Goal: Find specific page/section: Find specific page/section

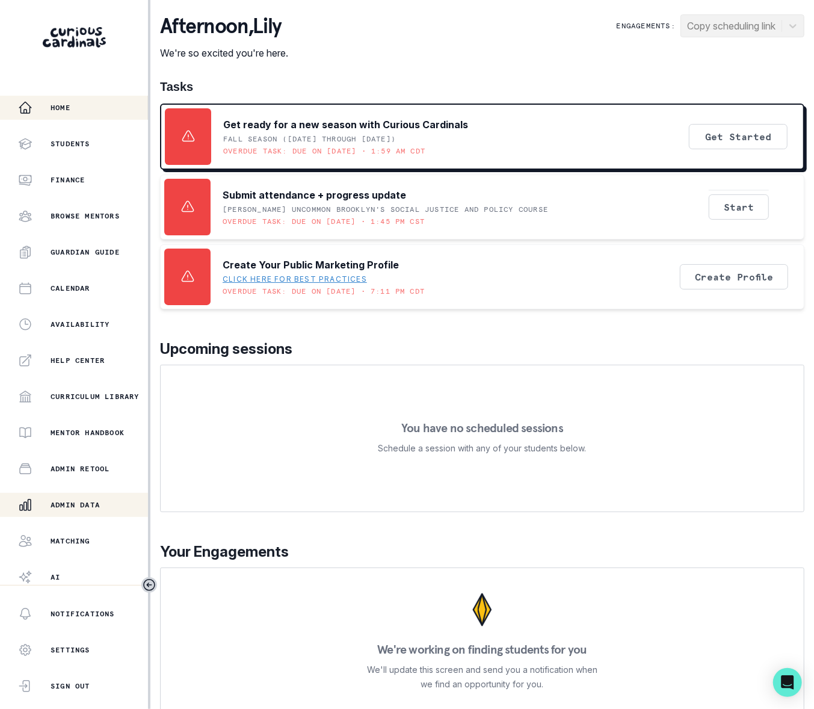
click at [92, 506] on p "Admin Data" at bounding box center [75, 505] width 49 height 10
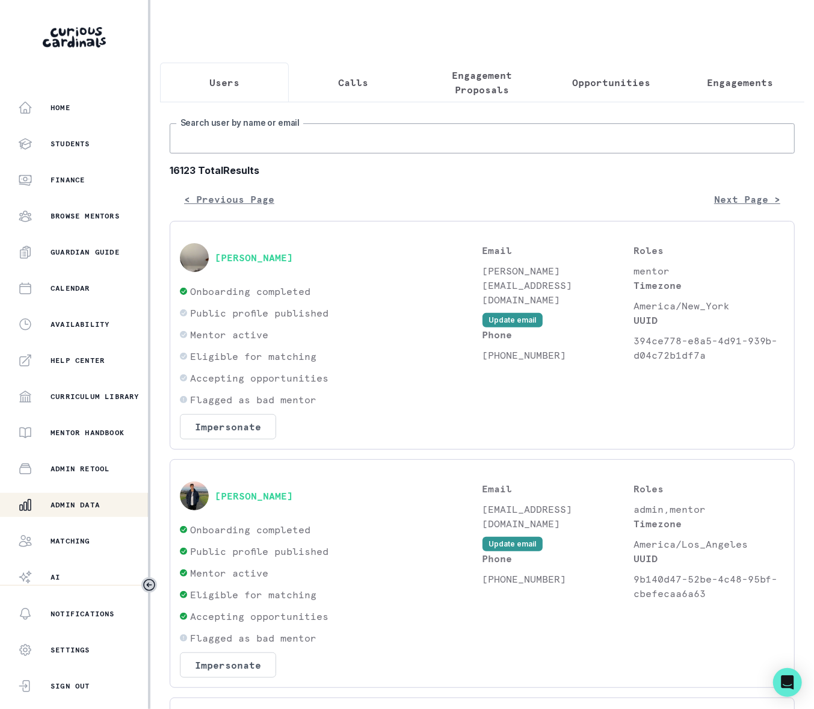
click at [244, 150] on input "Search user by name or email" at bounding box center [482, 138] width 625 height 30
paste input "[PERSON_NAME]"
type input "[PERSON_NAME]"
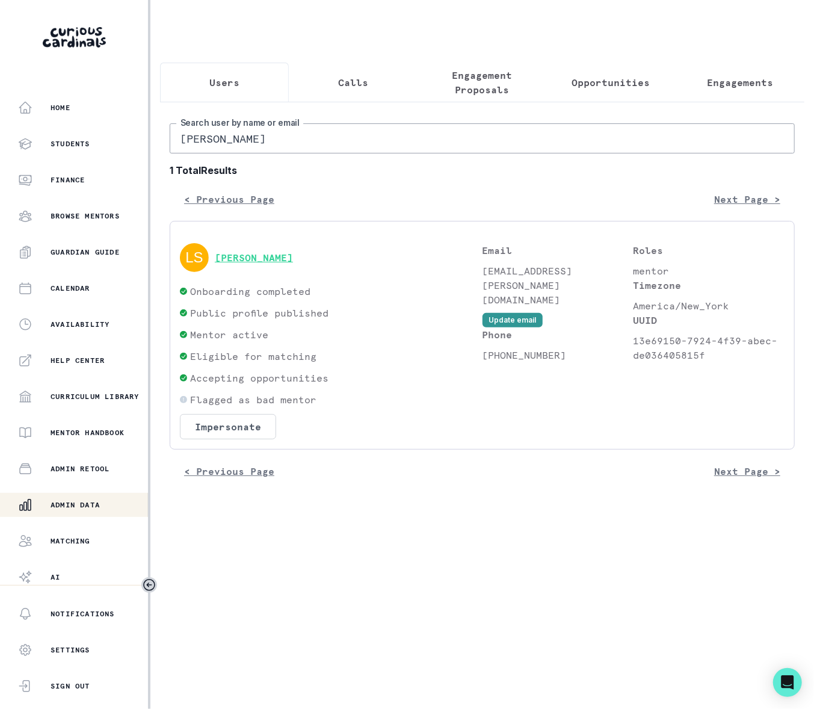
click at [273, 264] on button "[PERSON_NAME]" at bounding box center [254, 258] width 78 height 12
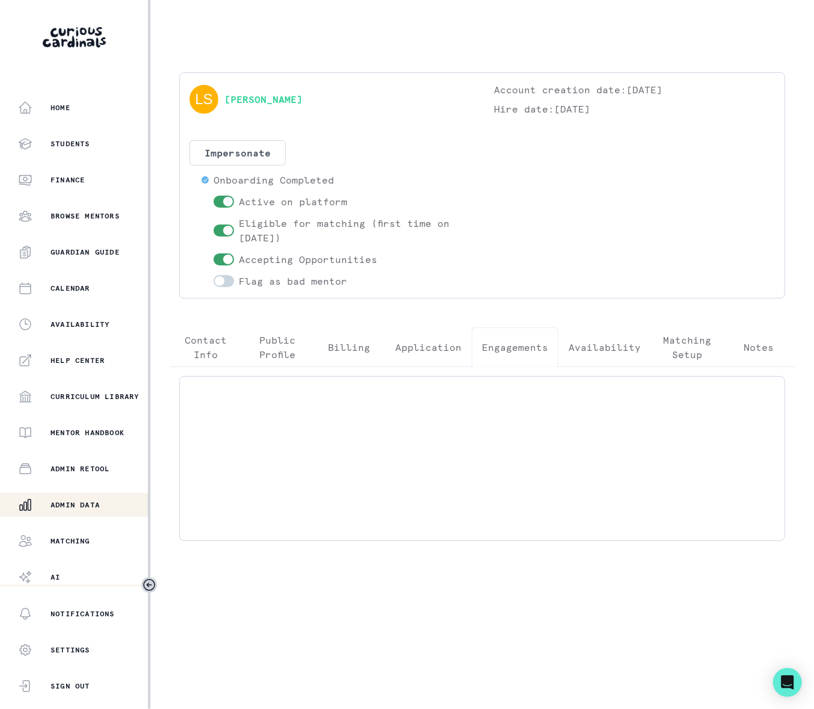
click at [521, 347] on p "Engagements" at bounding box center [515, 347] width 66 height 14
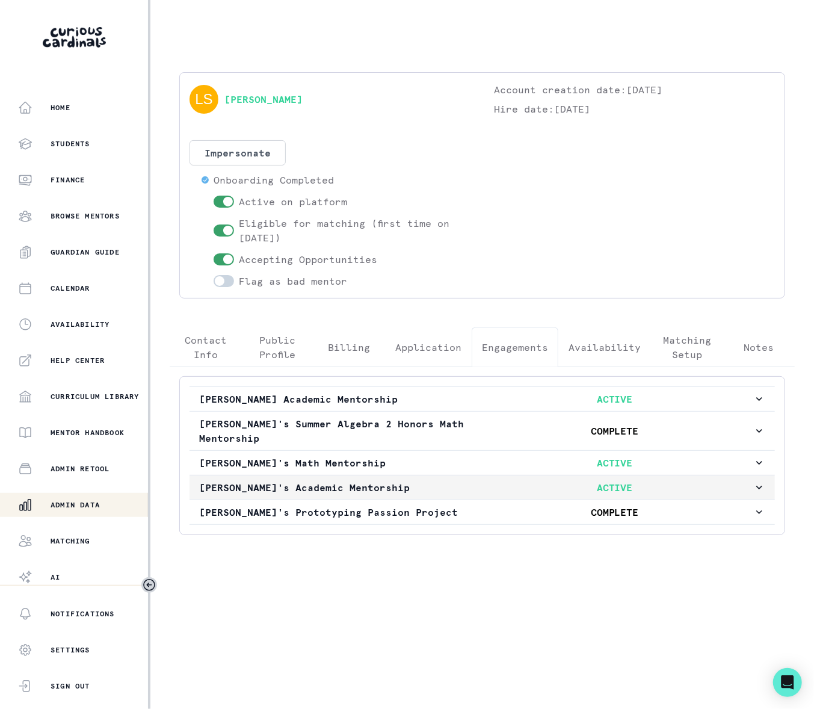
click at [759, 494] on icon "button" at bounding box center [760, 488] width 12 height 12
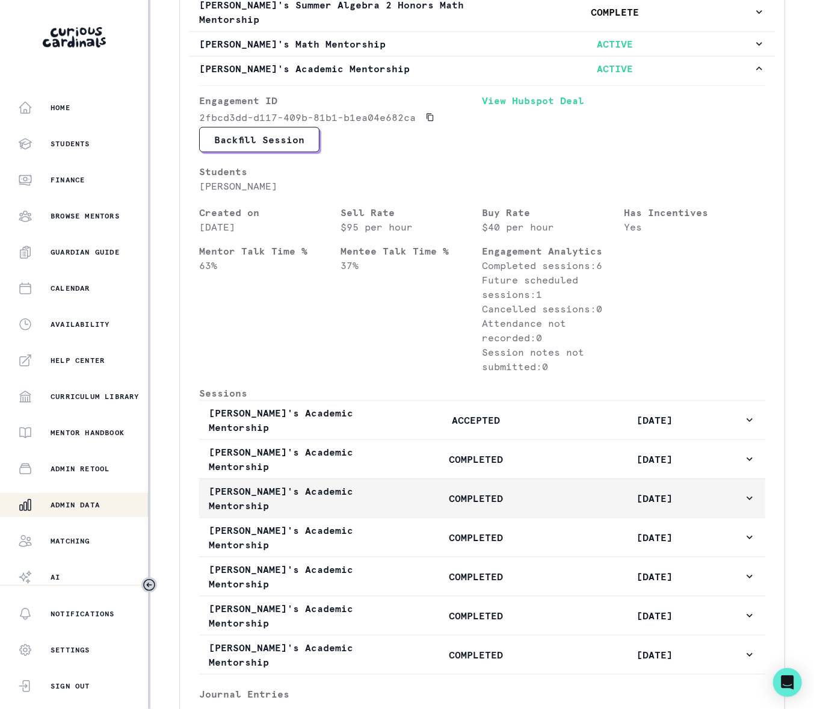
scroll to position [402, 0]
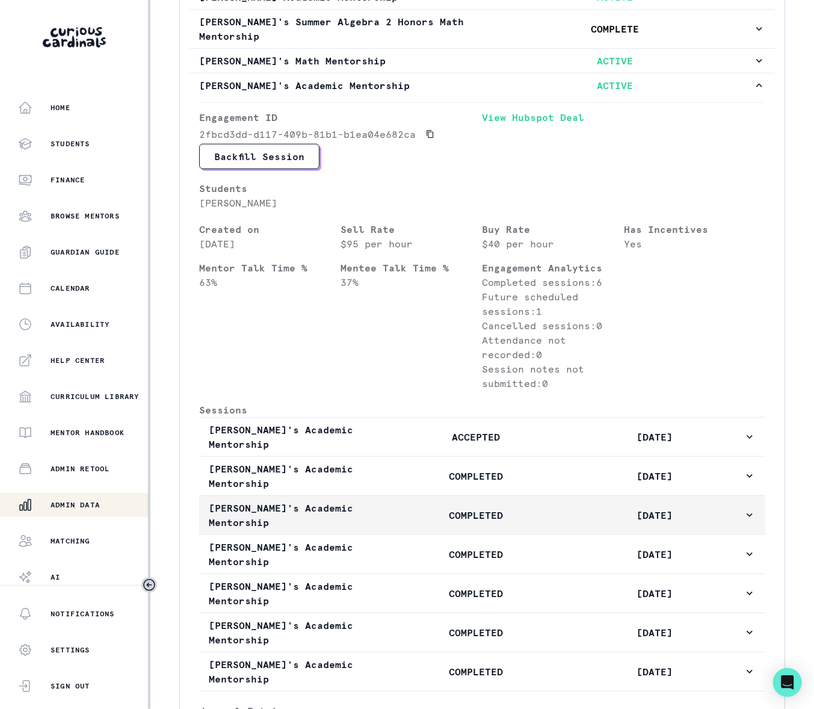
click at [744, 521] on icon "button" at bounding box center [750, 515] width 12 height 12
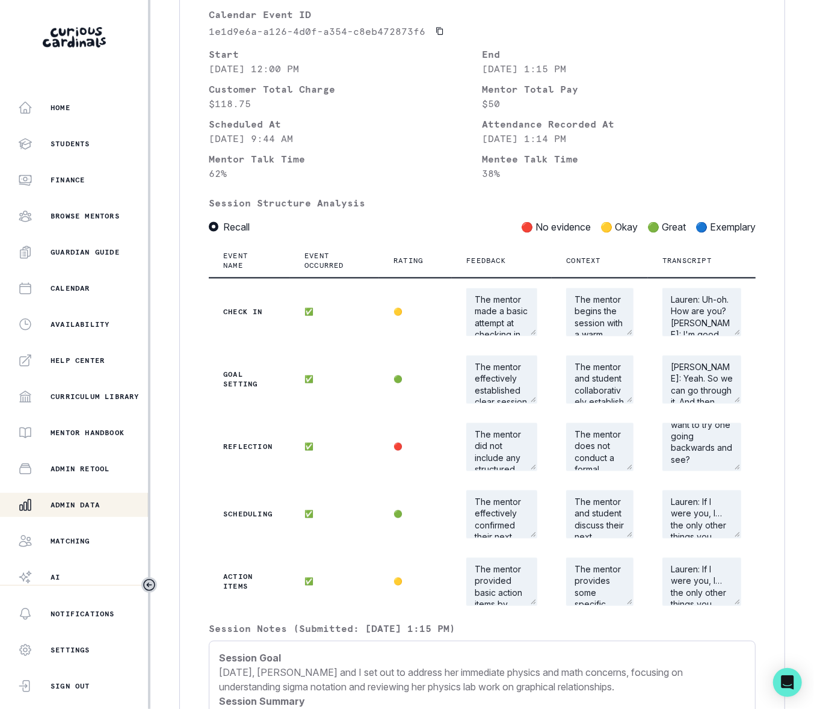
scroll to position [612, 0]
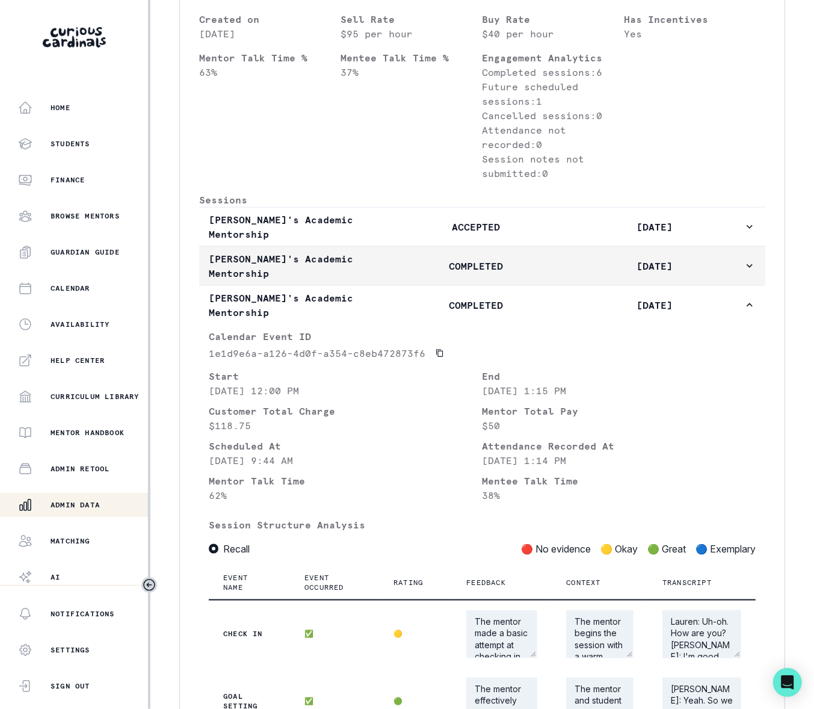
click at [744, 271] on icon "button" at bounding box center [750, 266] width 12 height 12
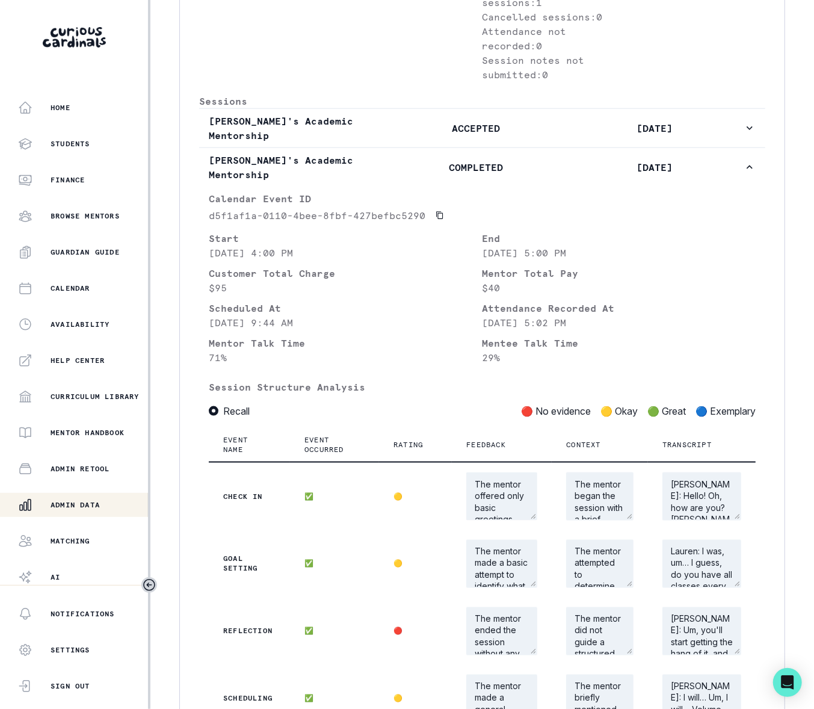
scroll to position [610, 0]
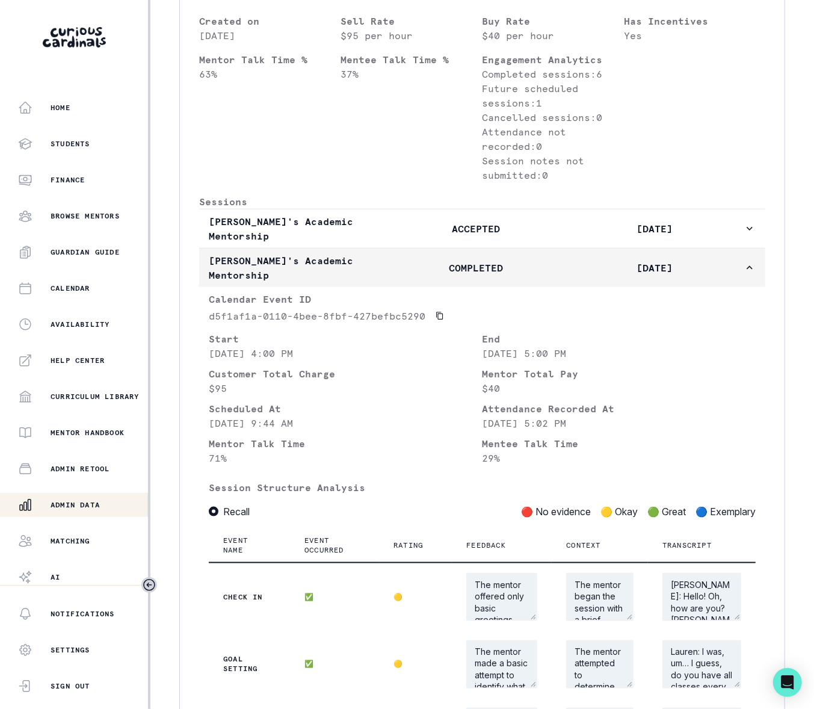
click at [747, 270] on icon "button" at bounding box center [750, 268] width 6 height 4
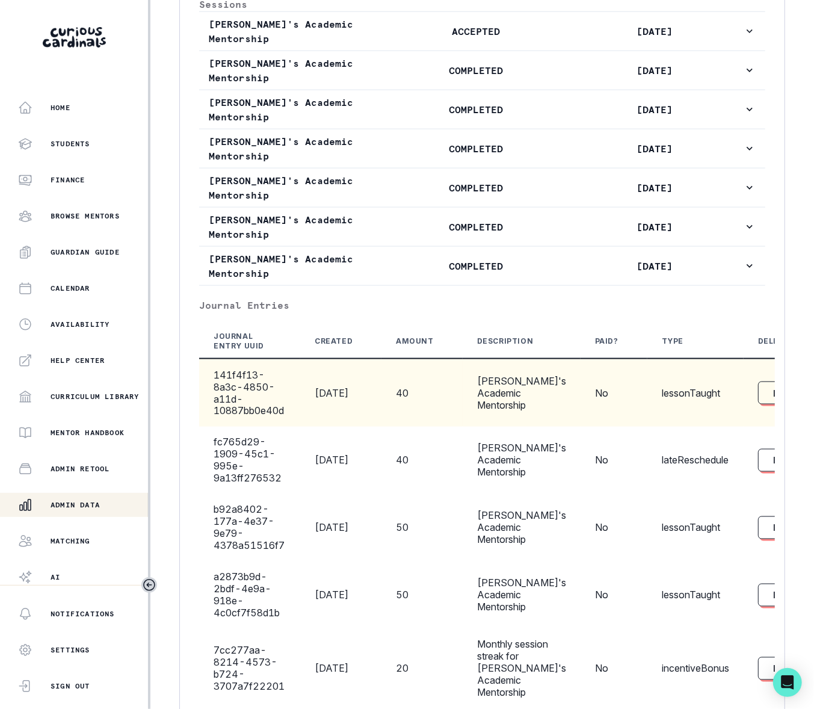
scroll to position [771, 0]
